Goal: Check status: Check status

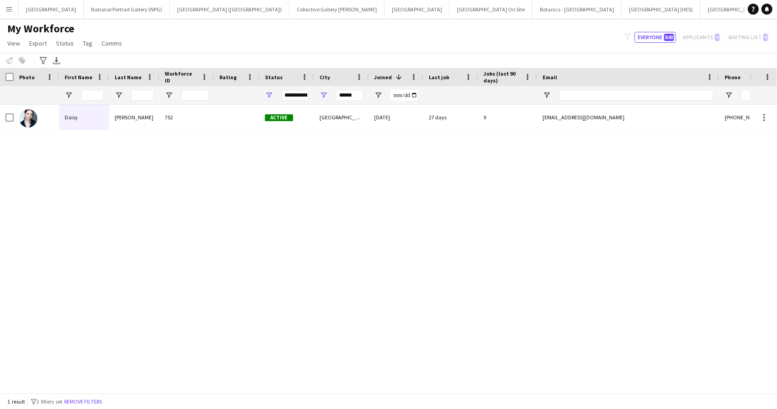
click at [10, 10] on app-icon "Menu" at bounding box center [8, 8] width 7 height 7
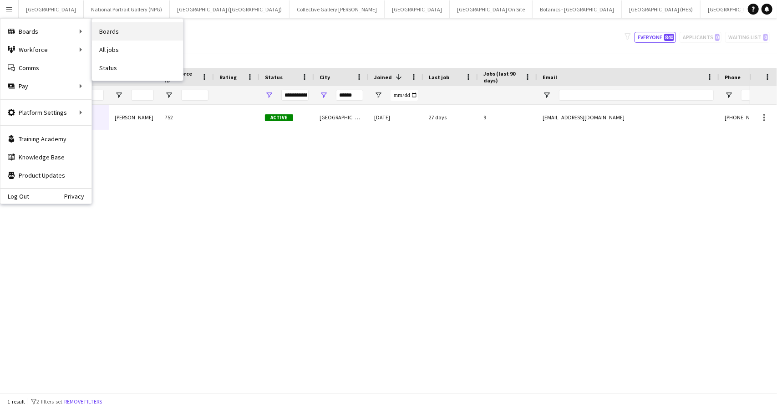
click at [114, 29] on link "Boards" at bounding box center [137, 31] width 91 height 18
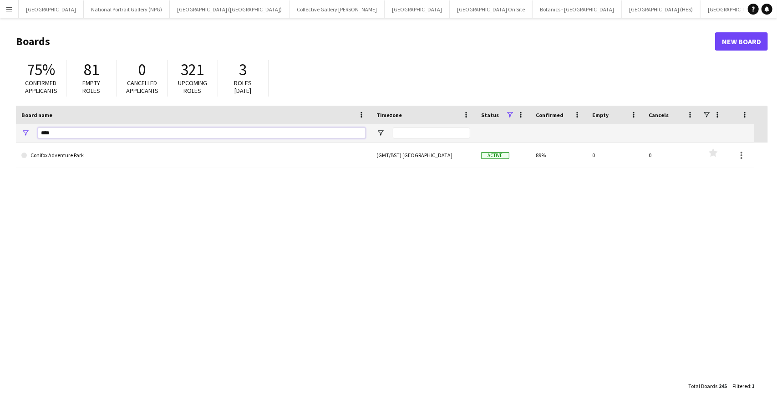
click at [62, 133] on input "****" at bounding box center [202, 132] width 328 height 11
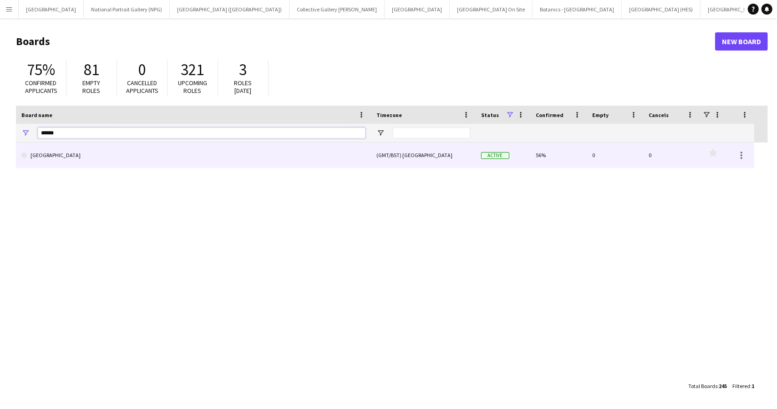
type input "******"
click at [66, 157] on link "[GEOGRAPHIC_DATA]" at bounding box center [193, 154] width 344 height 25
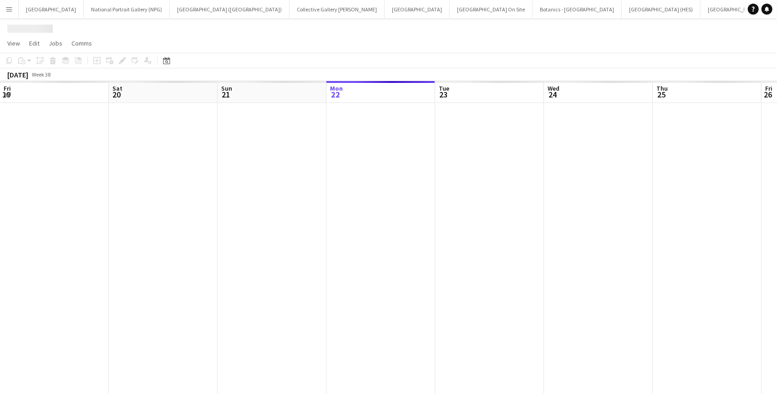
scroll to position [0, 218]
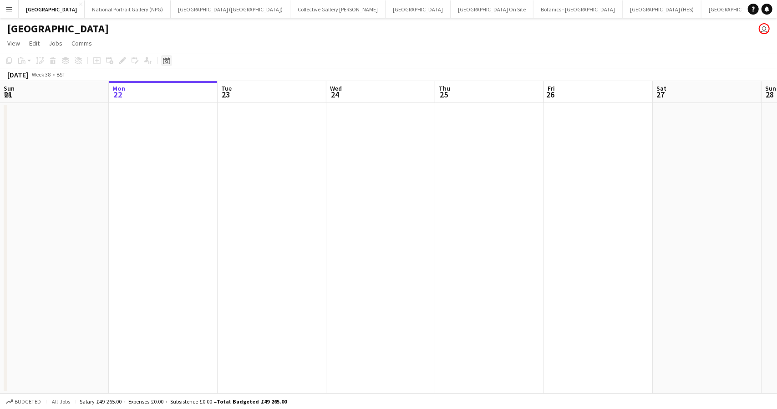
click at [164, 61] on icon "Date picker" at bounding box center [166, 60] width 7 height 7
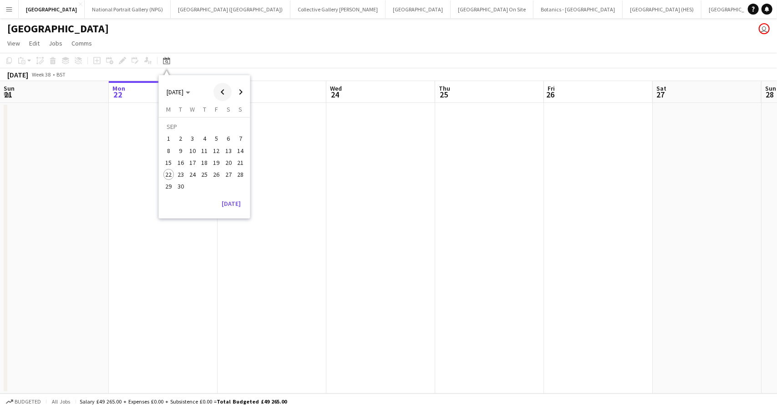
click at [223, 88] on span "Previous month" at bounding box center [222, 92] width 18 height 18
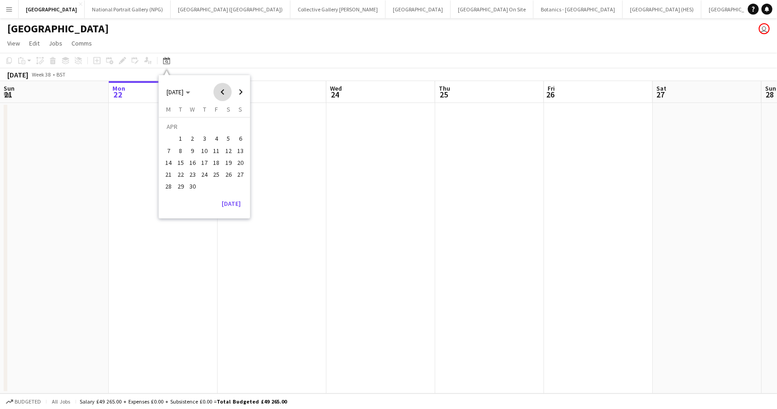
click at [223, 88] on span "Previous month" at bounding box center [222, 92] width 18 height 18
click at [223, 89] on span "Previous month" at bounding box center [222, 92] width 18 height 18
click at [223, 90] on span "Previous month" at bounding box center [222, 92] width 18 height 18
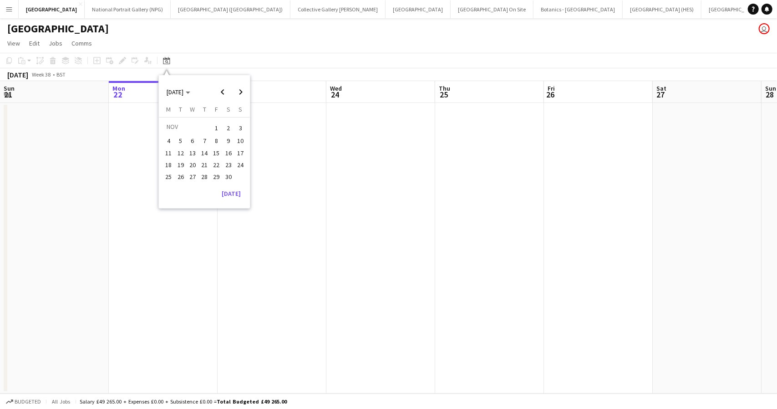
click at [219, 180] on span "29" at bounding box center [216, 176] width 11 height 11
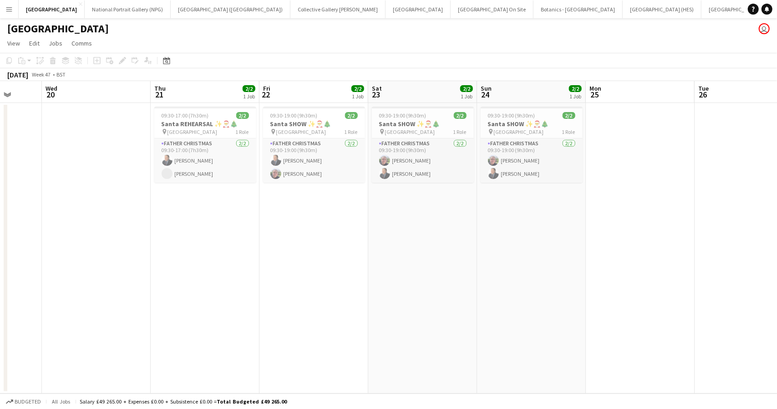
scroll to position [0, 285]
